Goal: Find specific page/section: Find specific page/section

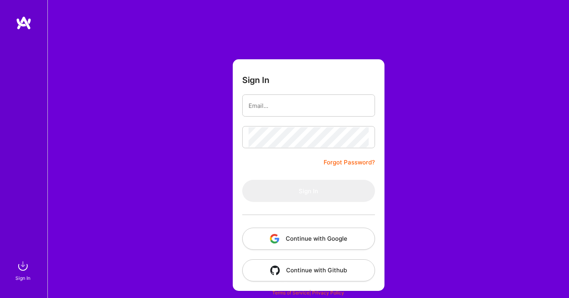
click at [335, 238] on button "Continue with Google" at bounding box center [308, 239] width 133 height 22
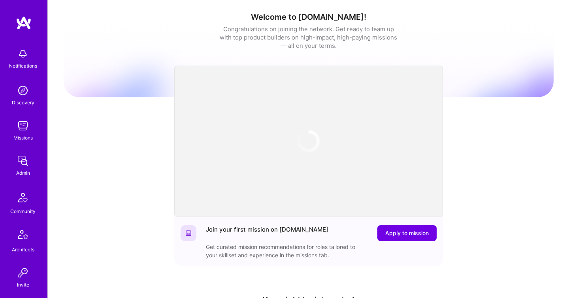
scroll to position [233, 0]
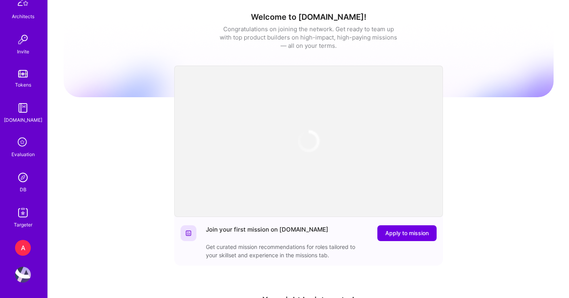
click at [22, 184] on img at bounding box center [23, 178] width 16 height 16
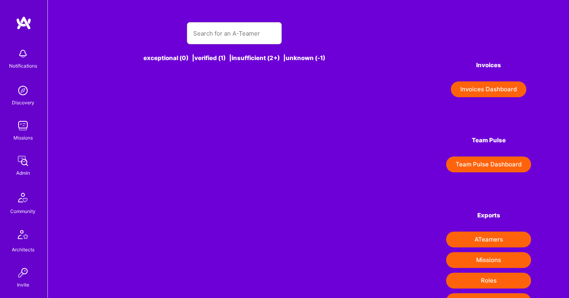
click at [476, 87] on button "Invoices Dashboard" at bounding box center [489, 89] width 76 height 16
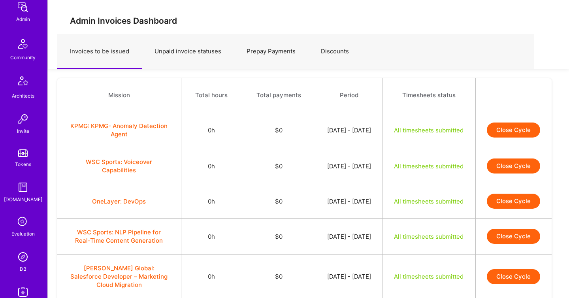
scroll to position [233, 0]
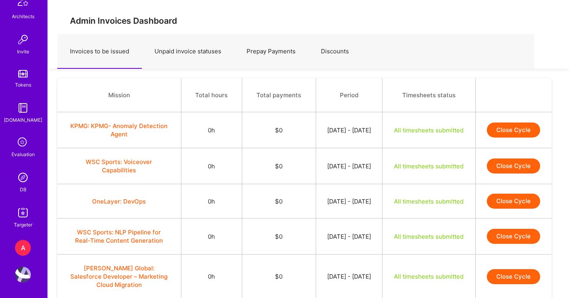
click at [23, 185] on div "DB" at bounding box center [23, 189] width 7 height 8
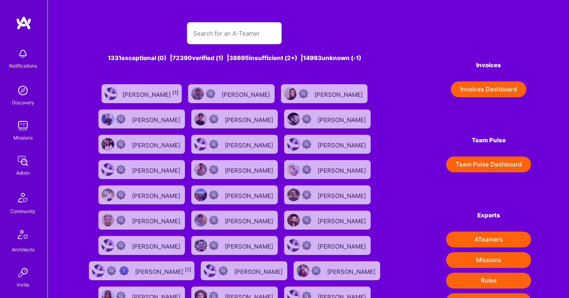
scroll to position [85, 0]
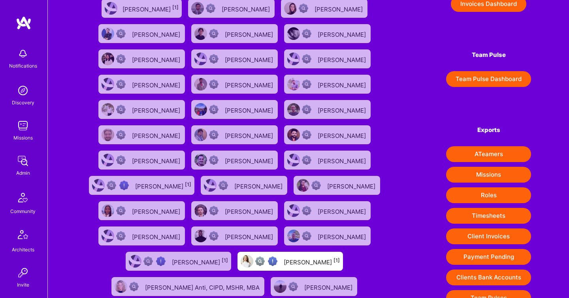
click at [487, 235] on button "Client Invoices" at bounding box center [488, 237] width 85 height 16
click at [25, 172] on div "Admin" at bounding box center [23, 173] width 14 height 8
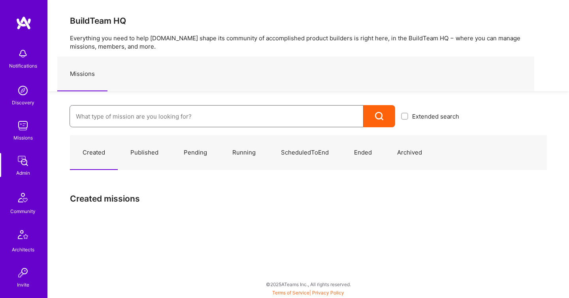
click at [134, 111] on input at bounding box center [217, 116] width 282 height 20
paste input "AI & Behavioral Science Platform"
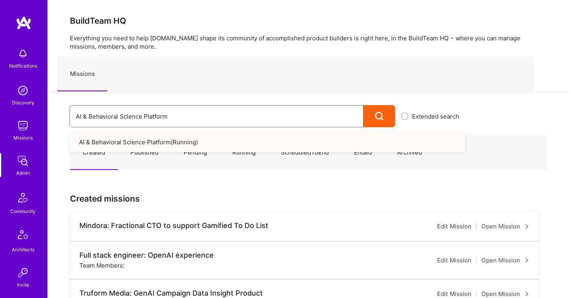
type input "AI & Behavioral Science Platform"
click at [148, 136] on link "AI & Behavioral Science Platform ( Running )" at bounding box center [268, 142] width 396 height 20
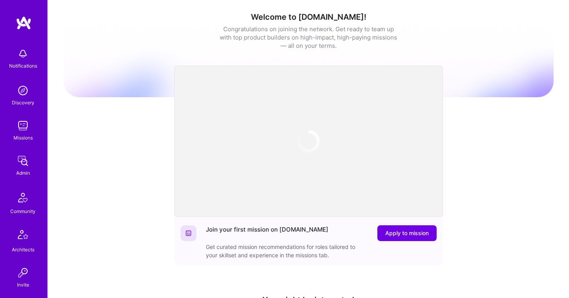
click at [21, 157] on img at bounding box center [23, 161] width 16 height 16
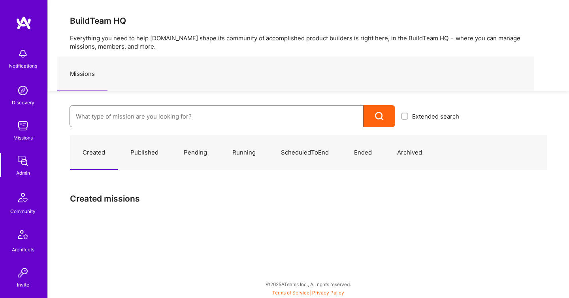
click at [148, 113] on input at bounding box center [217, 116] width 282 height 20
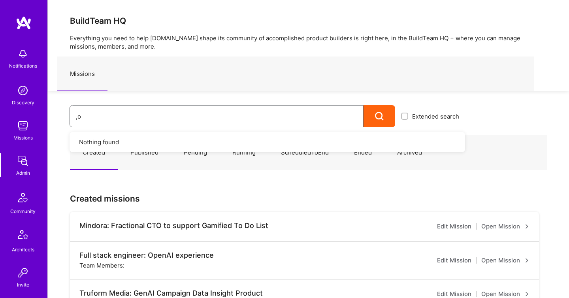
type input ","
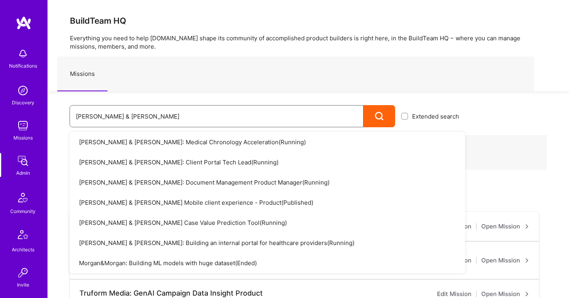
type input "morgan & morgan"
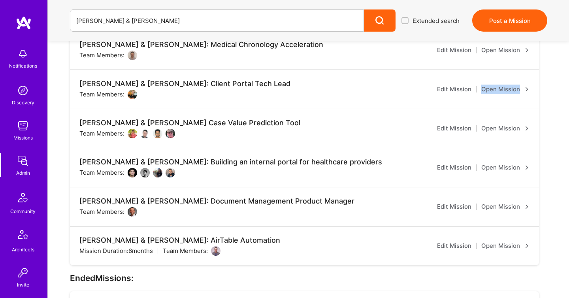
scroll to position [225, 0]
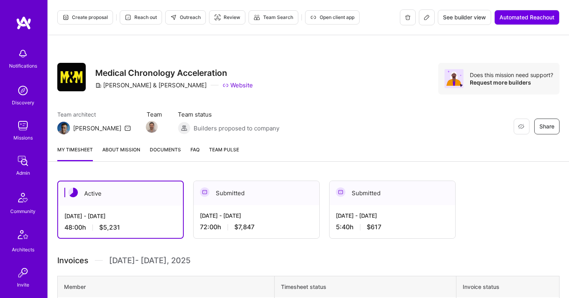
click at [160, 151] on span "Documents" at bounding box center [165, 150] width 31 height 8
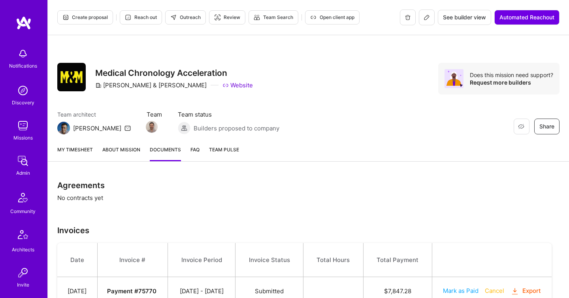
scroll to position [87, 0]
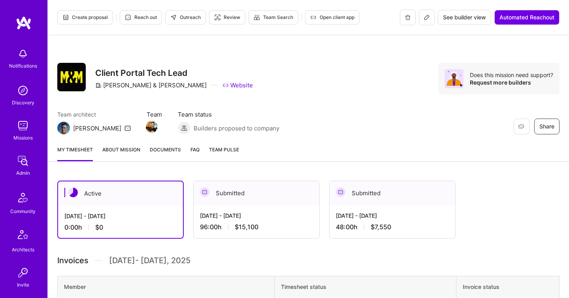
click at [153, 158] on link "Documents" at bounding box center [165, 154] width 31 height 16
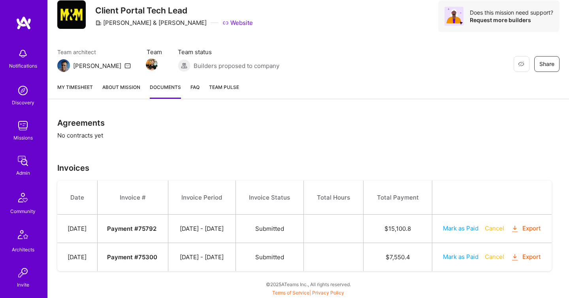
scroll to position [87, 0]
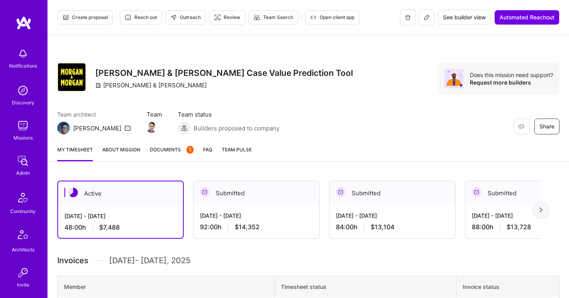
click at [179, 150] on span "Documents 1" at bounding box center [172, 150] width 44 height 8
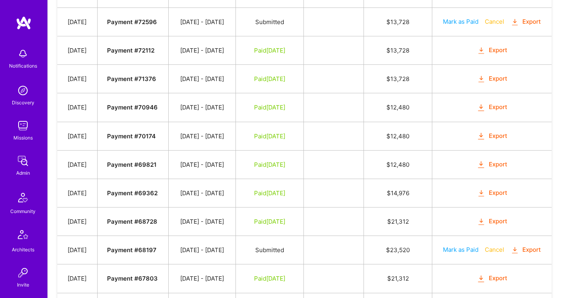
scroll to position [485, 0]
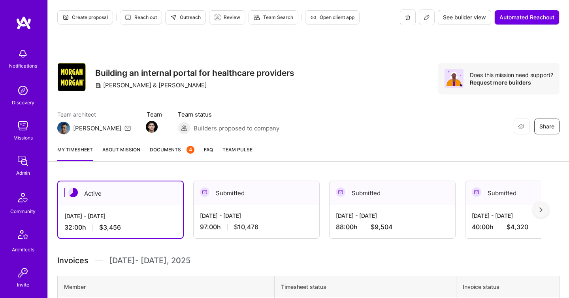
click at [159, 156] on link "Documents 4" at bounding box center [172, 154] width 45 height 16
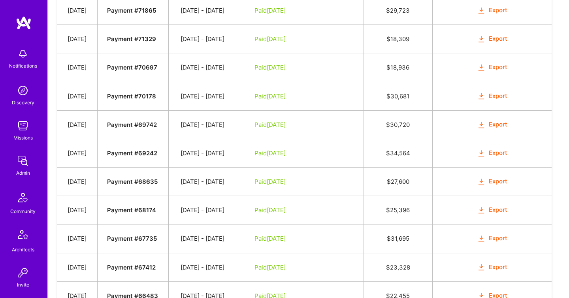
scroll to position [599, 0]
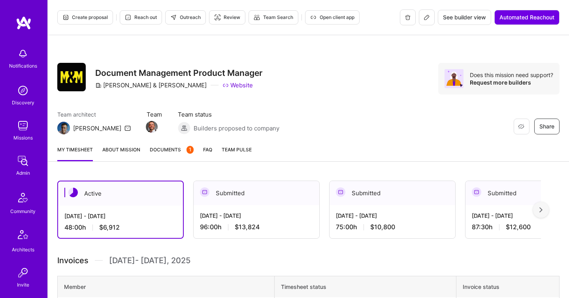
click at [170, 146] on span "Documents 1" at bounding box center [172, 150] width 44 height 8
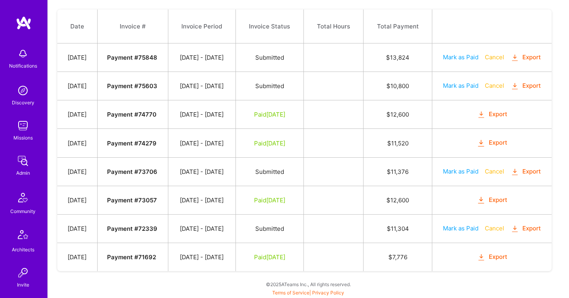
scroll to position [348, 0]
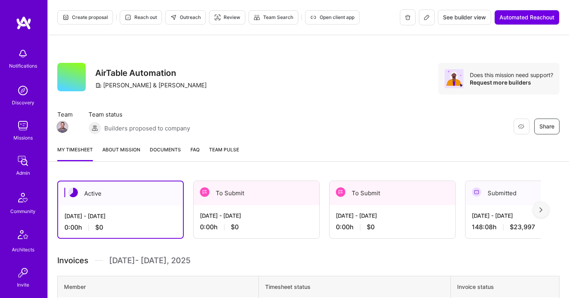
click at [160, 145] on div "My timesheet About Mission Documents FAQ Team Pulse" at bounding box center [309, 150] width 522 height 23
click at [159, 146] on span "Documents" at bounding box center [165, 150] width 31 height 8
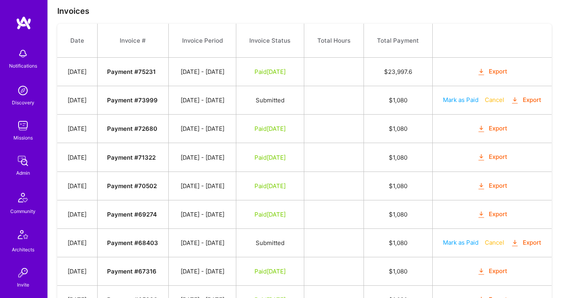
scroll to position [219, 0]
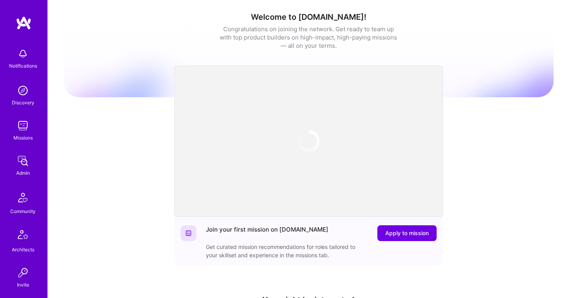
click at [15, 167] on img at bounding box center [23, 161] width 16 height 16
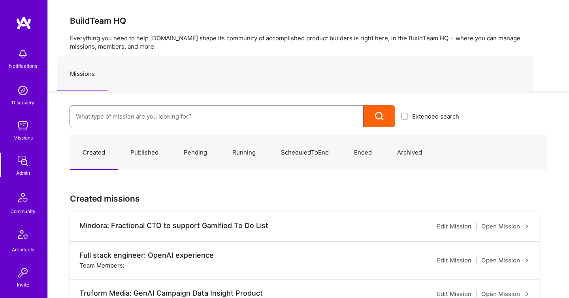
click at [137, 117] on input at bounding box center [217, 116] width 282 height 20
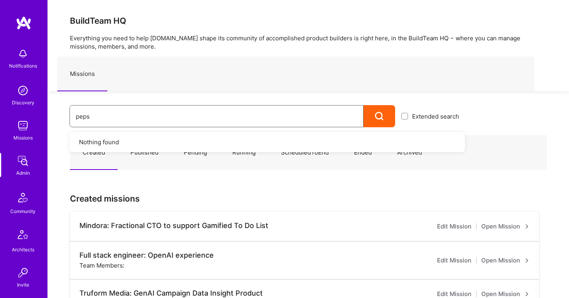
type input "pepsi"
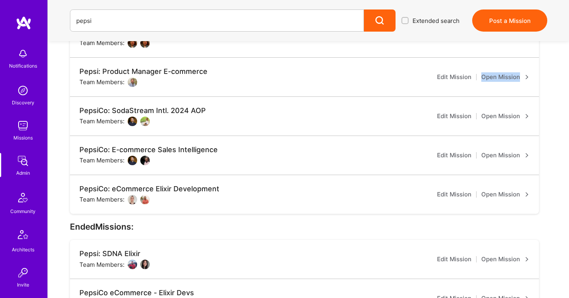
scroll to position [205, 0]
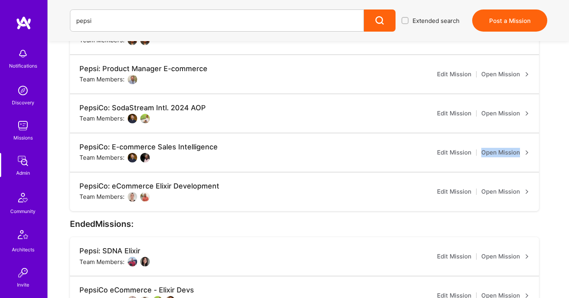
click at [486, 192] on link "Open Mission" at bounding box center [506, 191] width 48 height 9
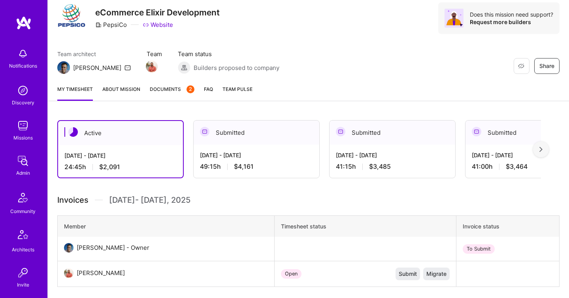
scroll to position [69, 0]
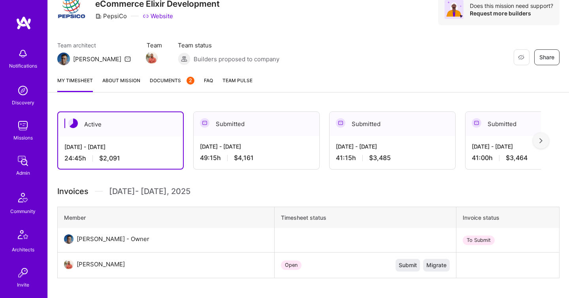
click at [161, 83] on span "Documents 2" at bounding box center [172, 80] width 45 height 8
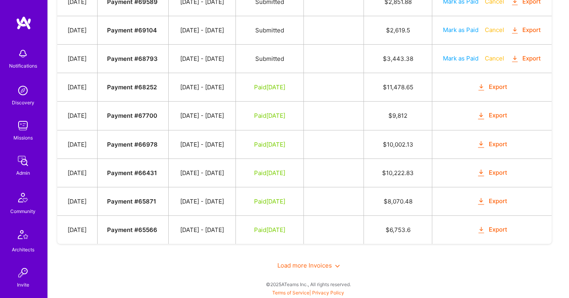
scroll to position [679, 0]
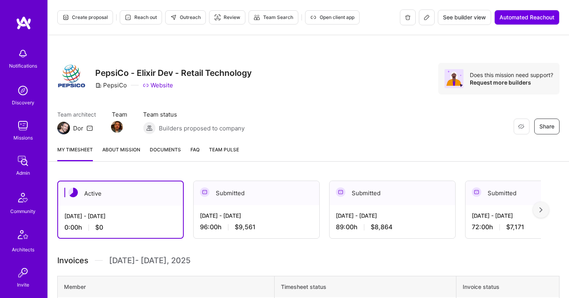
click at [161, 154] on link "Documents" at bounding box center [165, 154] width 31 height 16
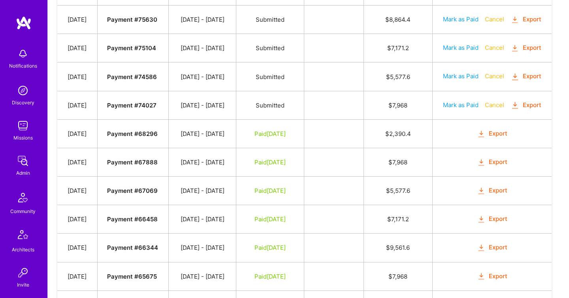
scroll to position [306, 0]
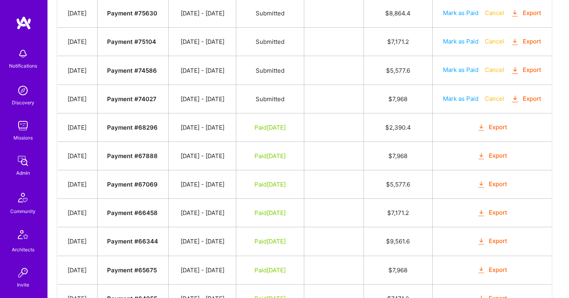
click at [258, 85] on td "Submitted" at bounding box center [270, 70] width 68 height 28
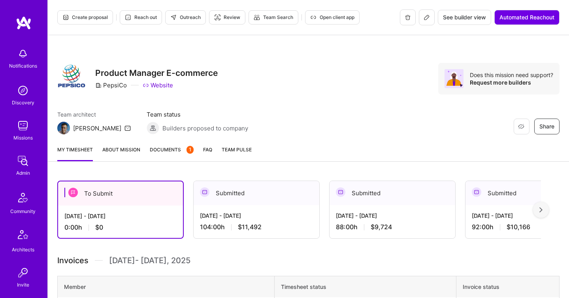
click at [172, 148] on span "Documents 1" at bounding box center [172, 150] width 44 height 8
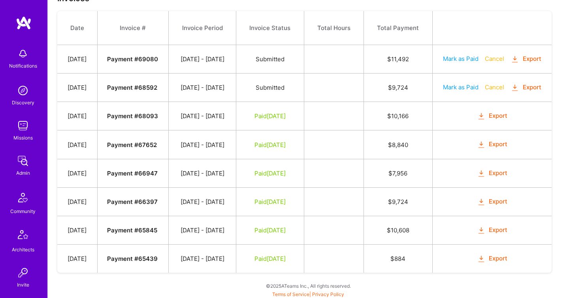
scroll to position [274, 0]
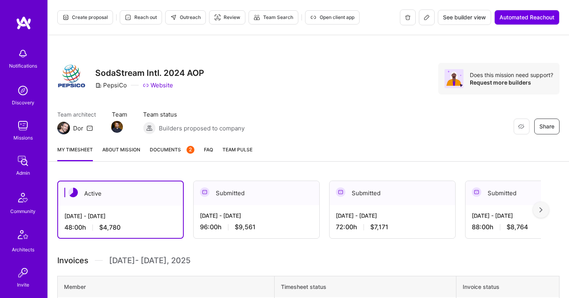
click at [162, 159] on link "Documents 2" at bounding box center [172, 154] width 45 height 16
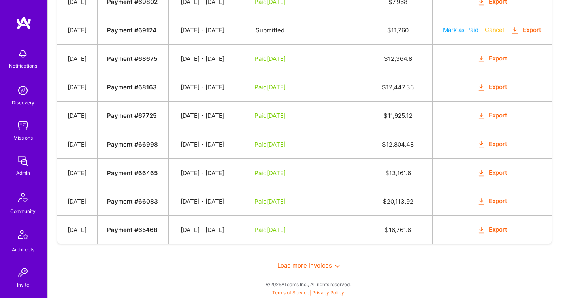
scroll to position [666, 0]
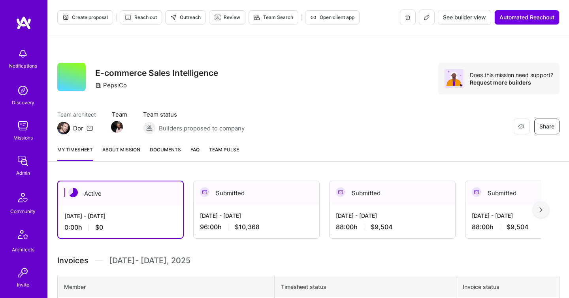
click at [158, 152] on span "Documents" at bounding box center [165, 150] width 31 height 8
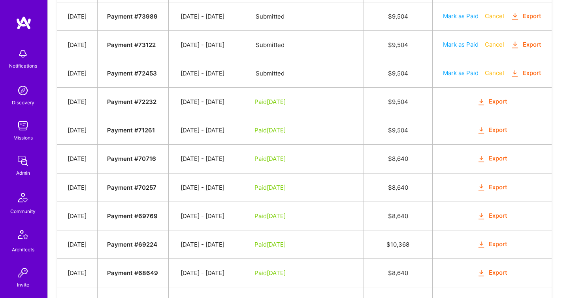
scroll to position [389, 0]
